Goal: Task Accomplishment & Management: Manage account settings

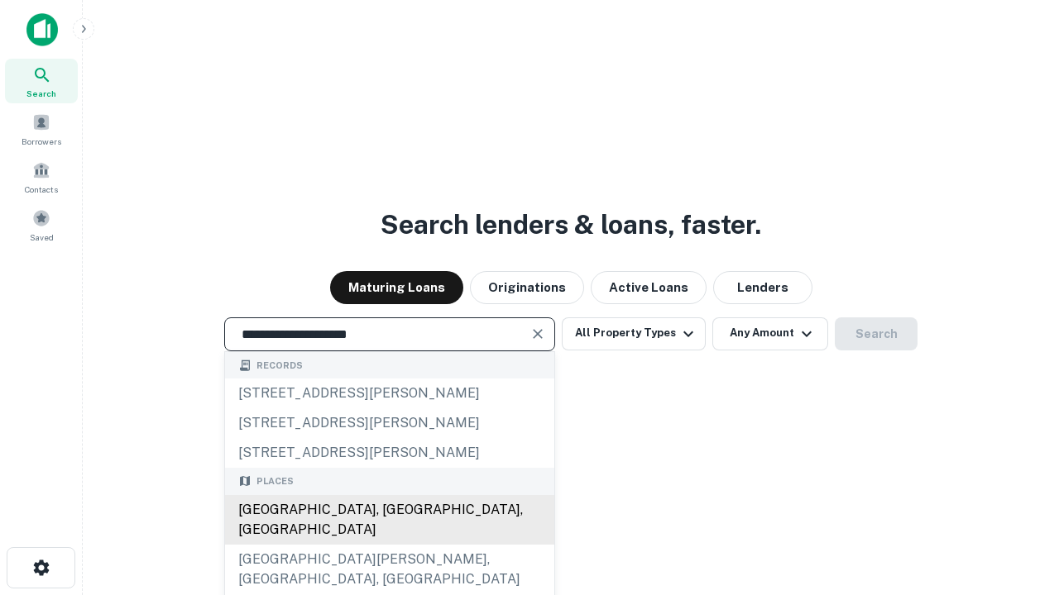
click at [389, 545] on div "[GEOGRAPHIC_DATA], [GEOGRAPHIC_DATA], [GEOGRAPHIC_DATA]" at bounding box center [389, 520] width 329 height 50
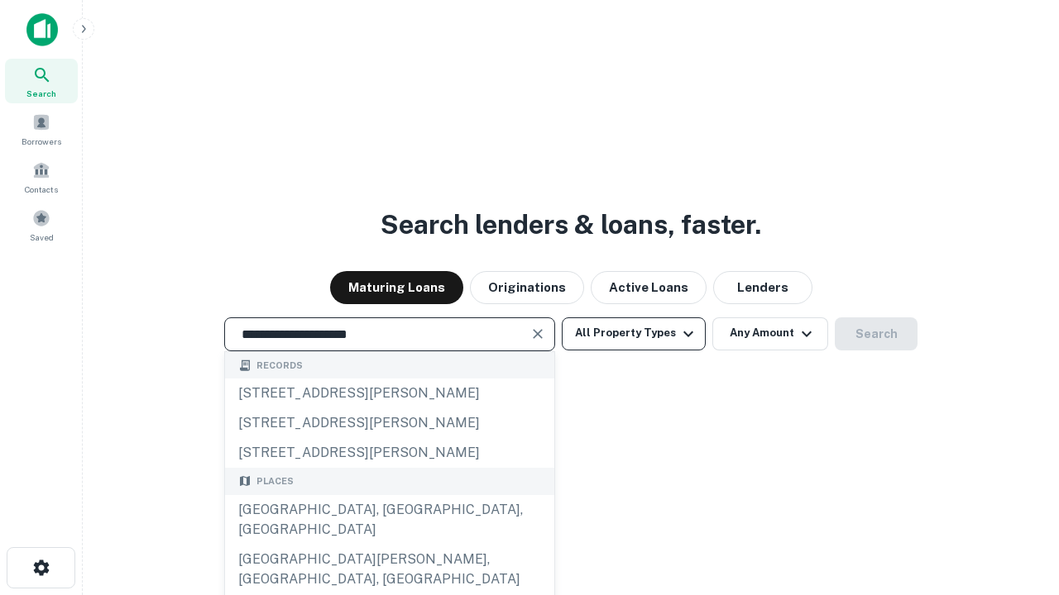
type input "**********"
click at [633, 333] on button "All Property Types" at bounding box center [634, 334] width 144 height 33
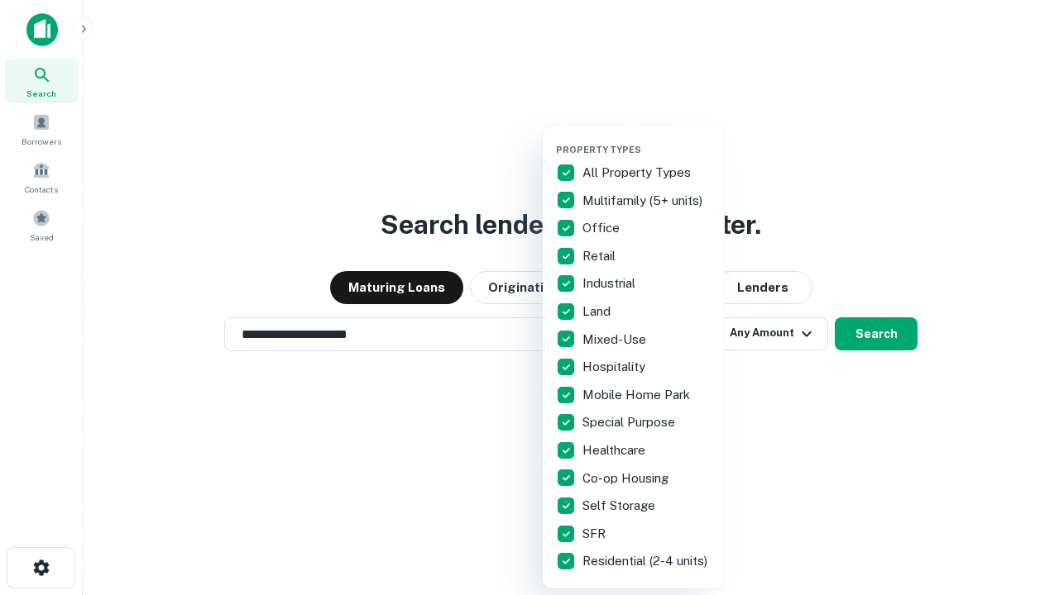
click at [647, 139] on button "button" at bounding box center [647, 139] width 182 height 1
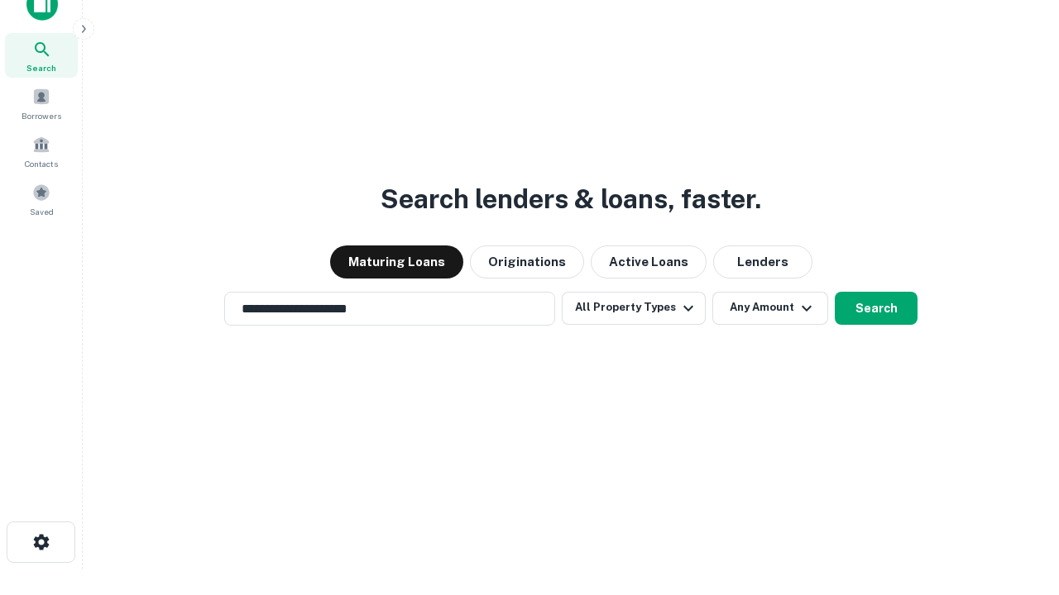
scroll to position [10, 199]
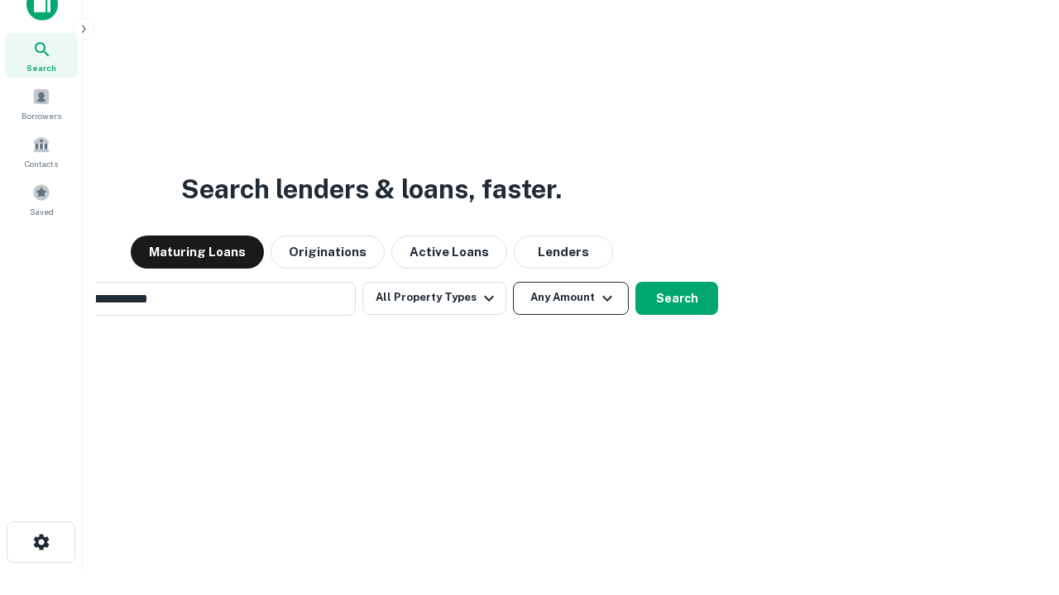
click at [513, 282] on button "Any Amount" at bounding box center [571, 298] width 116 height 33
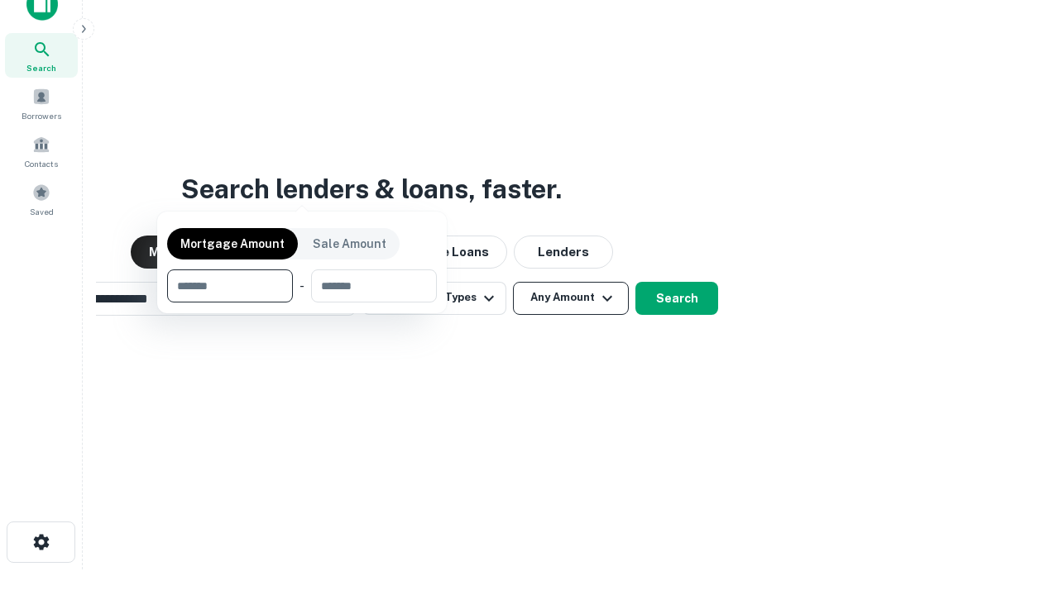
scroll to position [26, 0]
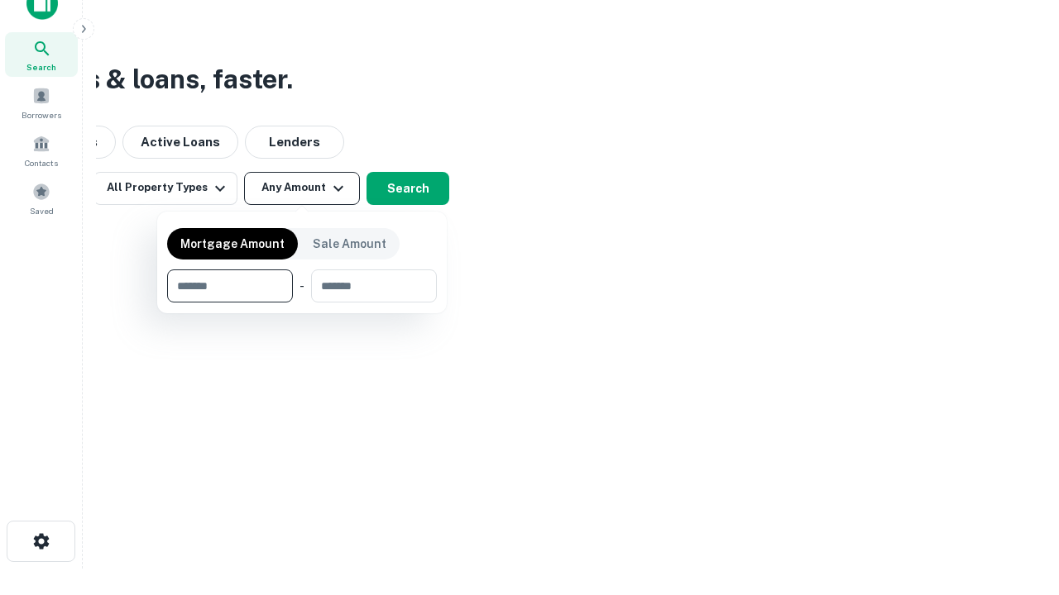
type input "*******"
click at [302, 303] on button "button" at bounding box center [302, 303] width 270 height 1
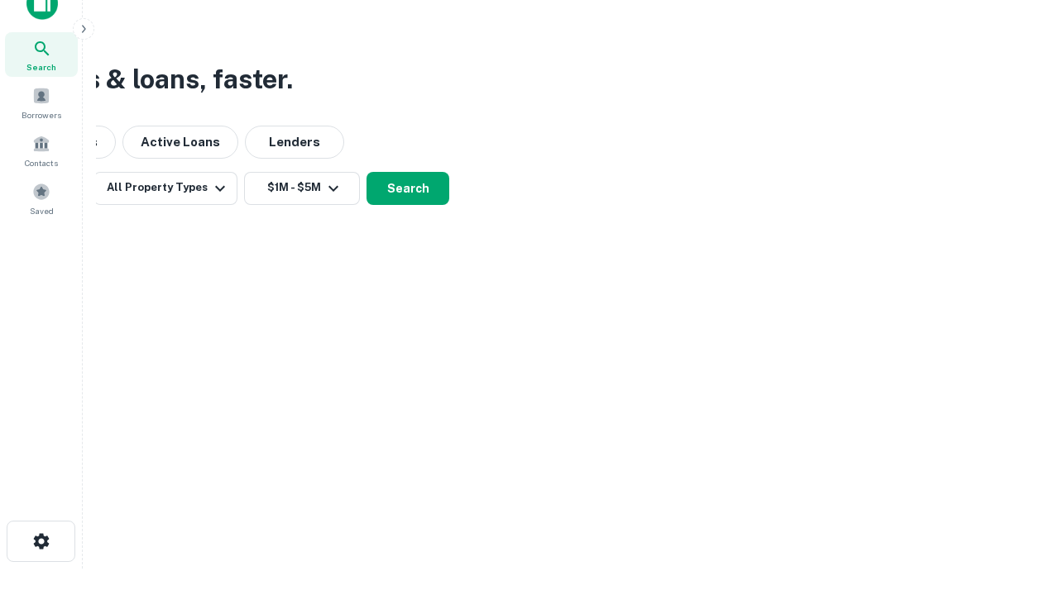
scroll to position [26, 0]
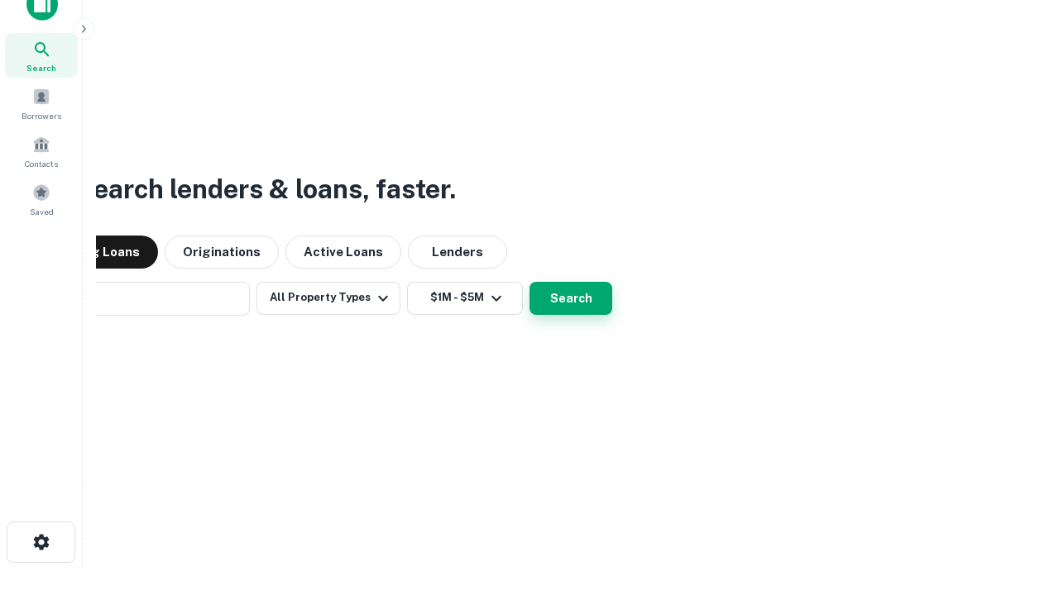
click at [529, 282] on button "Search" at bounding box center [570, 298] width 83 height 33
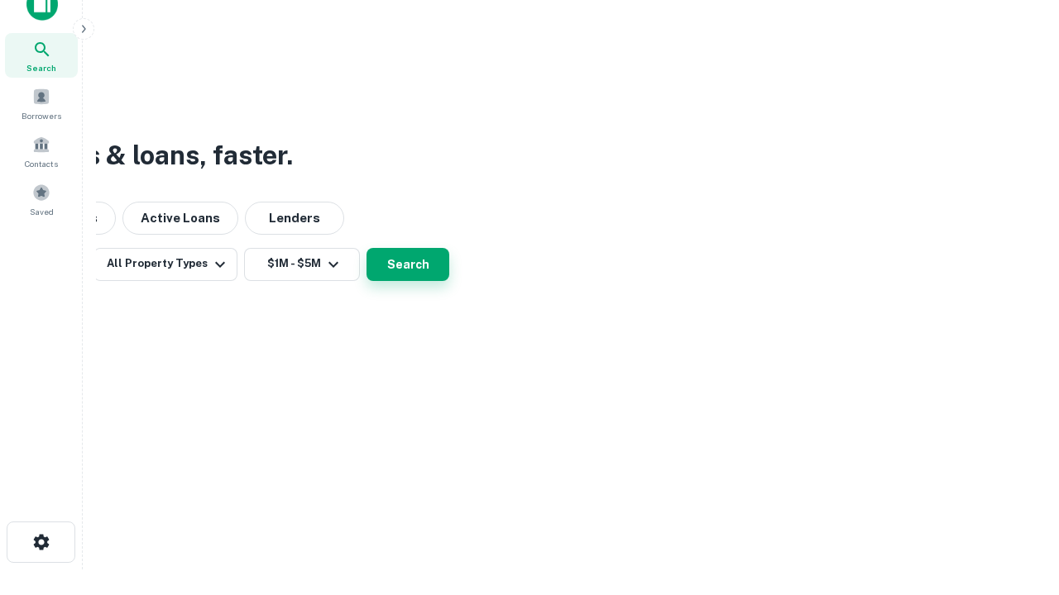
scroll to position [26, 0]
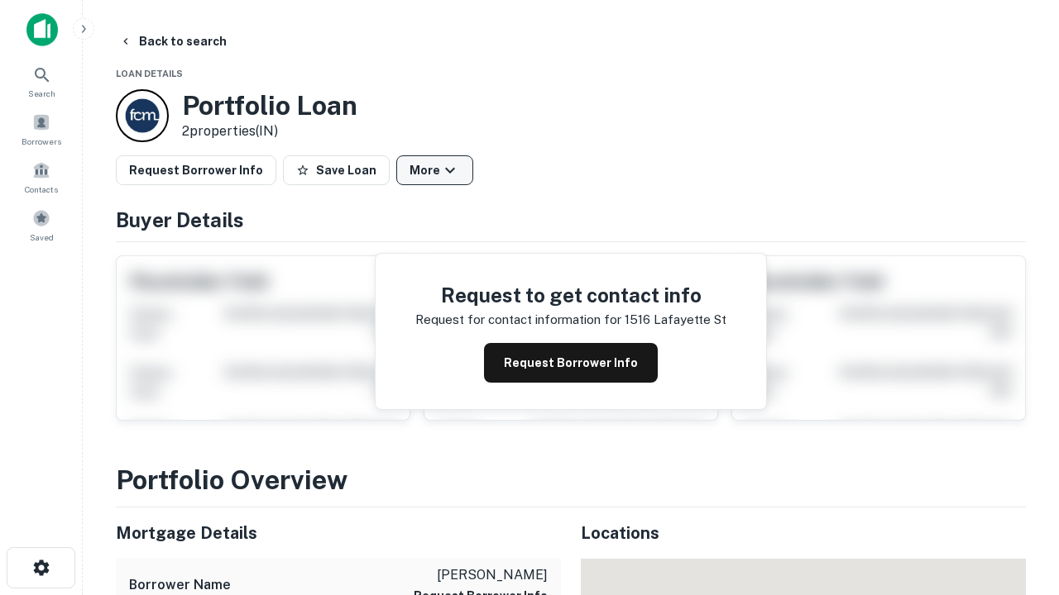
click at [434, 170] on button "More" at bounding box center [434, 170] width 77 height 30
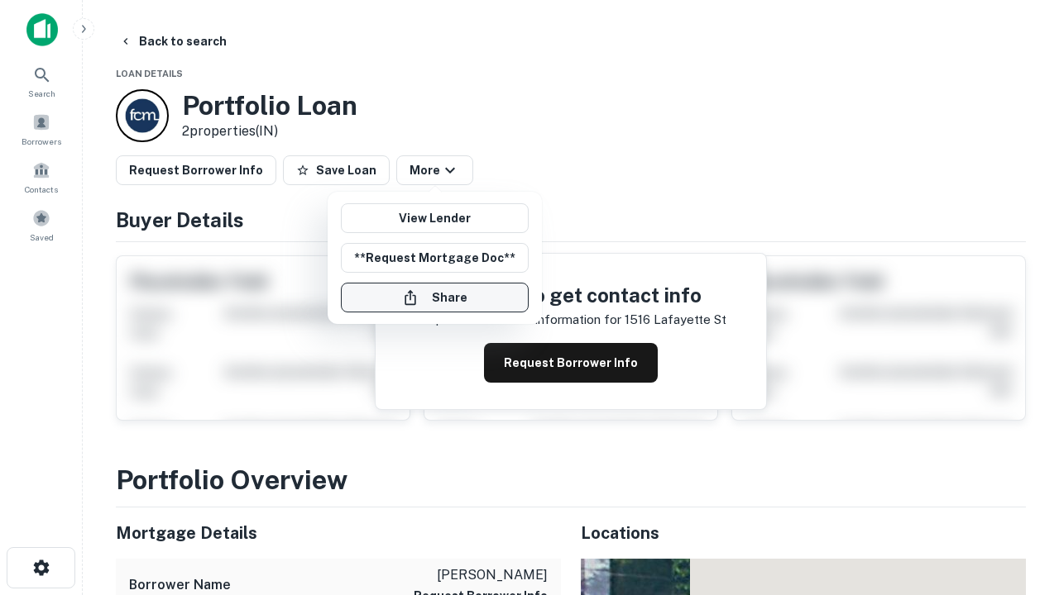
click at [434, 298] on button "Share" at bounding box center [435, 298] width 188 height 30
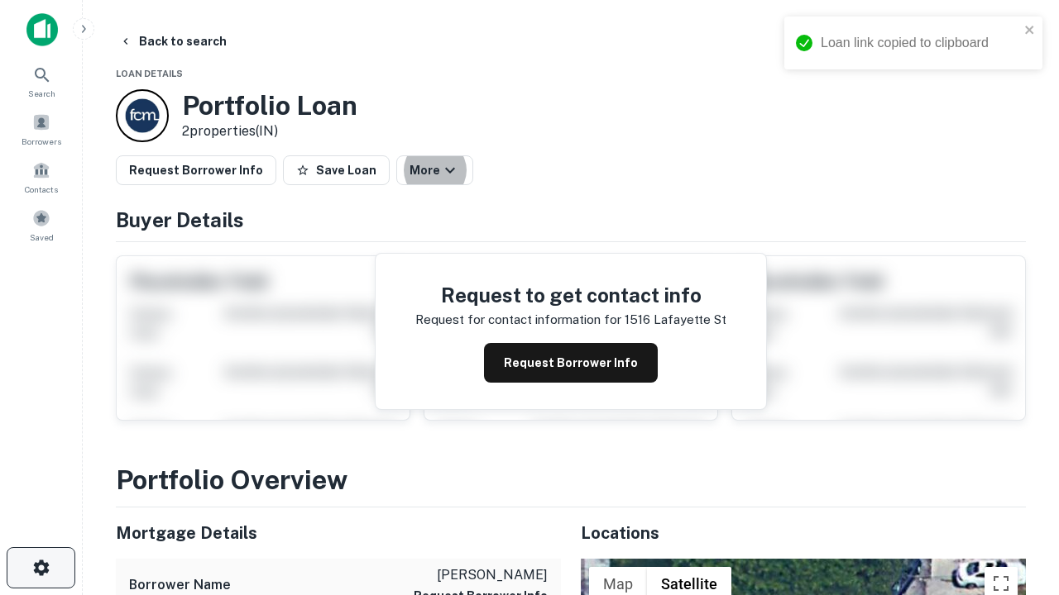
click at [41, 568] on icon "button" at bounding box center [41, 568] width 20 height 20
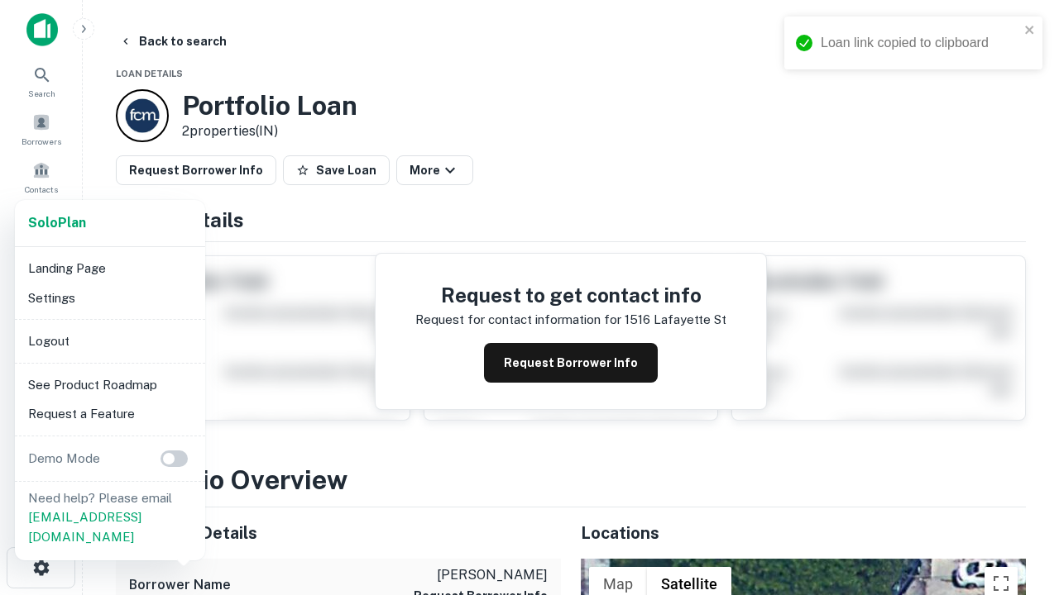
click at [109, 341] on li "Logout" at bounding box center [110, 342] width 177 height 30
